Goal: Information Seeking & Learning: Learn about a topic

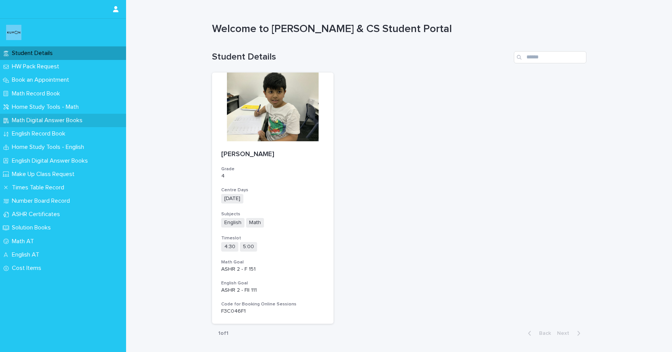
click at [67, 123] on p "Math Digital Answer Books" at bounding box center [49, 120] width 80 height 7
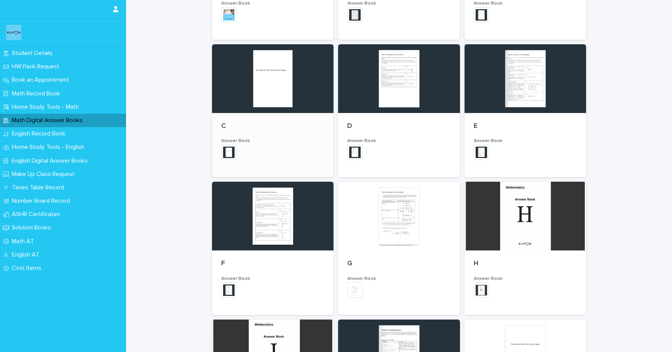
scroll to position [213, 0]
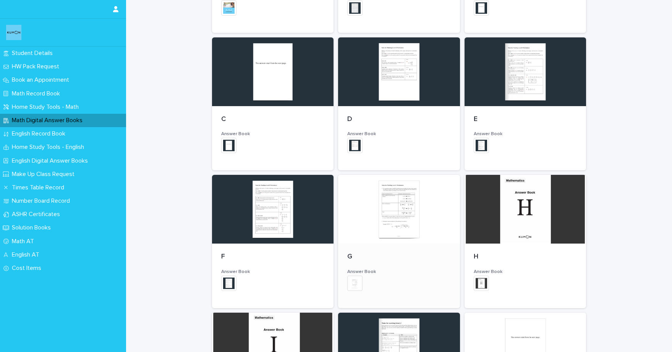
click at [358, 281] on img at bounding box center [354, 283] width 15 height 15
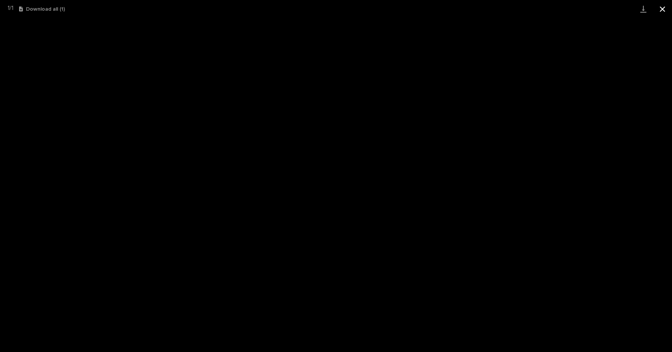
click at [663, 10] on button "Close gallery" at bounding box center [662, 9] width 19 height 18
